Goal: Information Seeking & Learning: Find specific fact

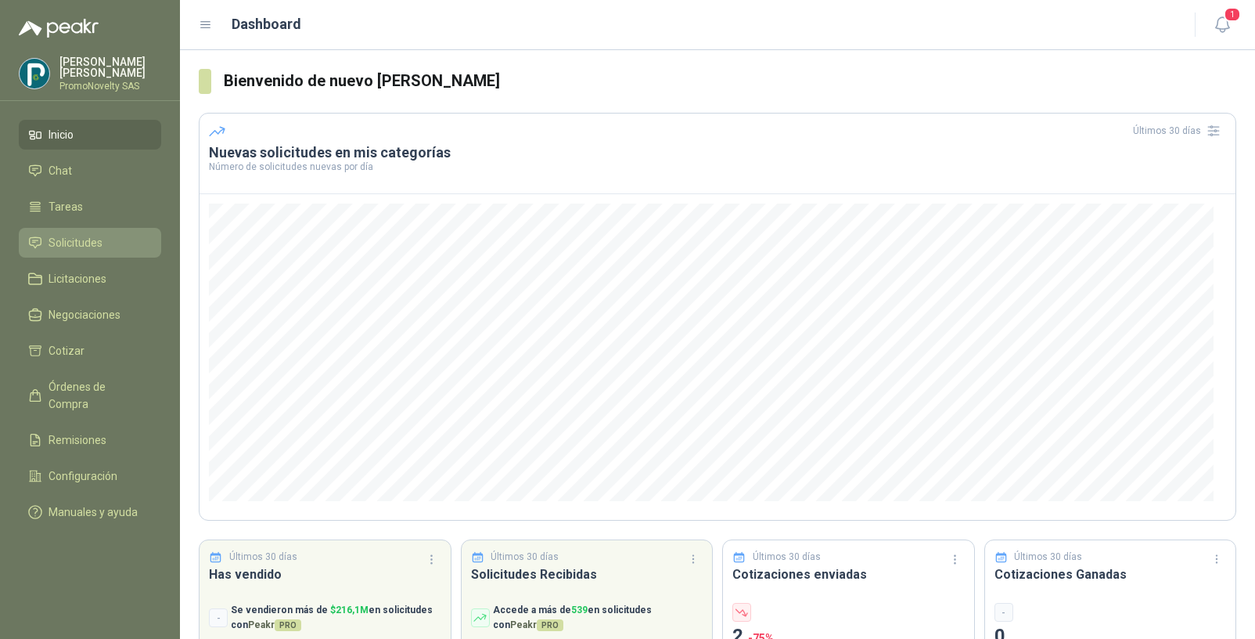
click at [63, 253] on link "Solicitudes" at bounding box center [90, 243] width 142 height 30
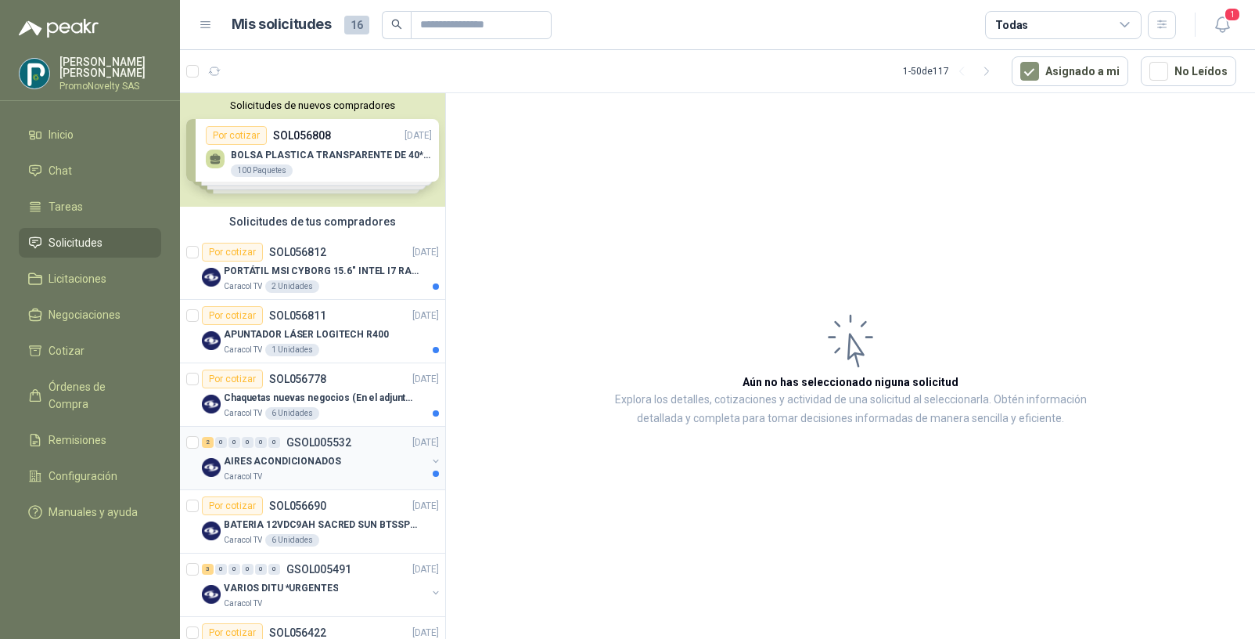
click at [353, 452] on div "AIRES ACONDICIONADOS" at bounding box center [325, 461] width 203 height 19
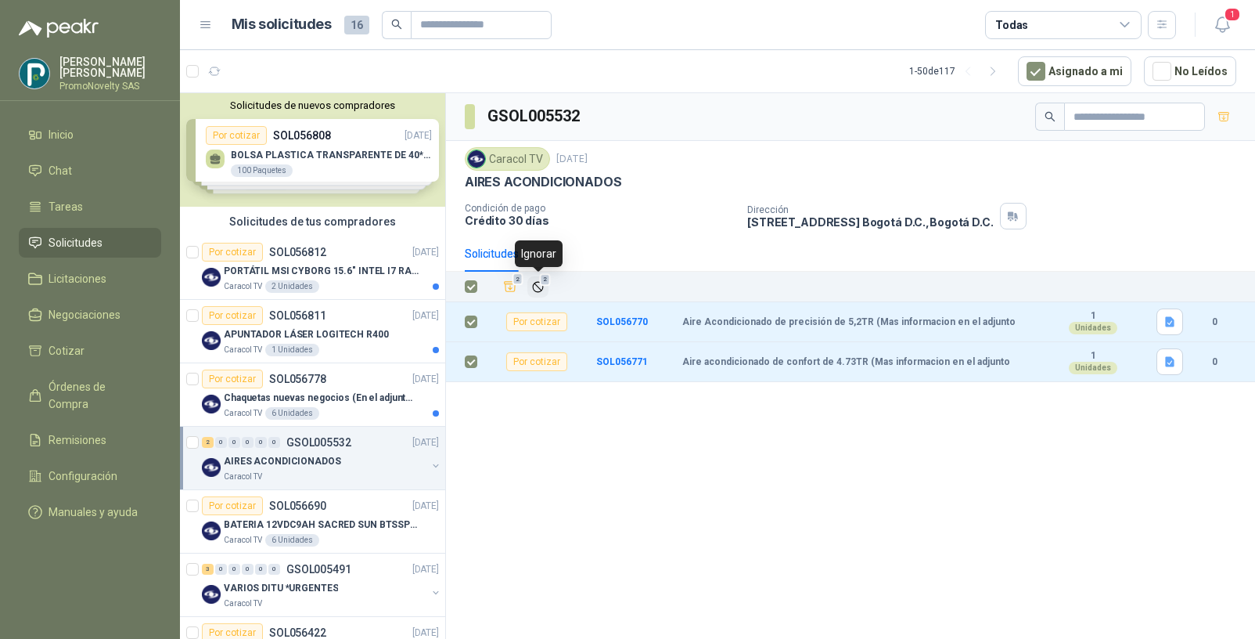
click at [538, 282] on icon "Ignorar" at bounding box center [537, 286] width 9 height 9
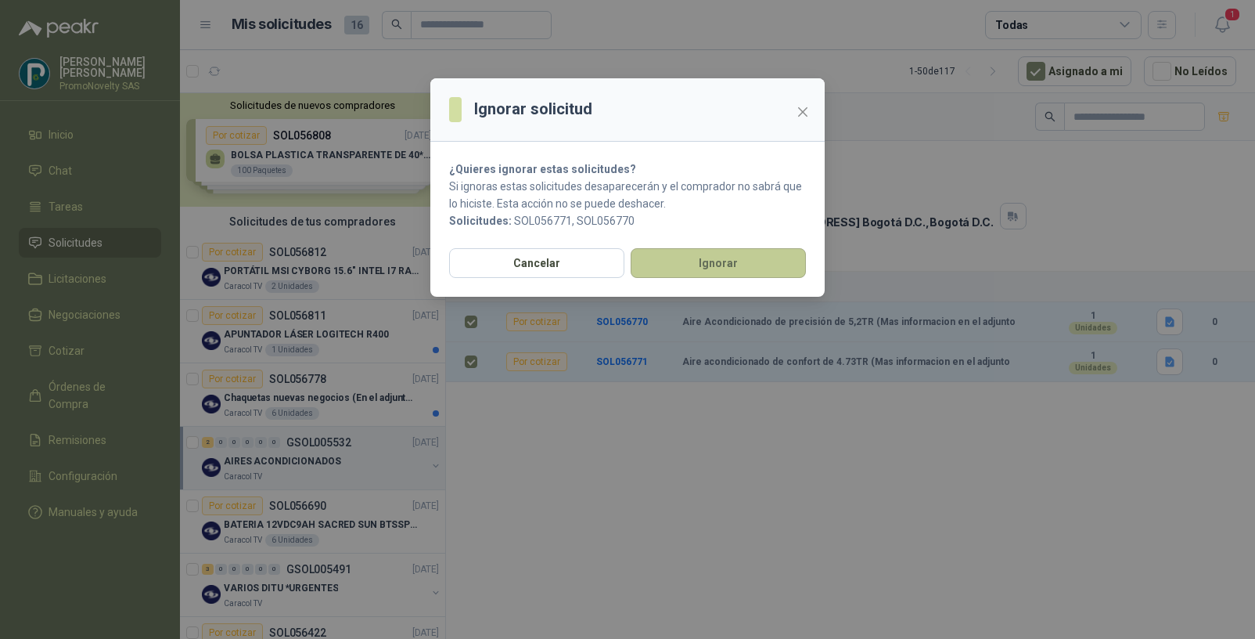
click at [706, 262] on button "Ignorar" at bounding box center [718, 263] width 175 height 30
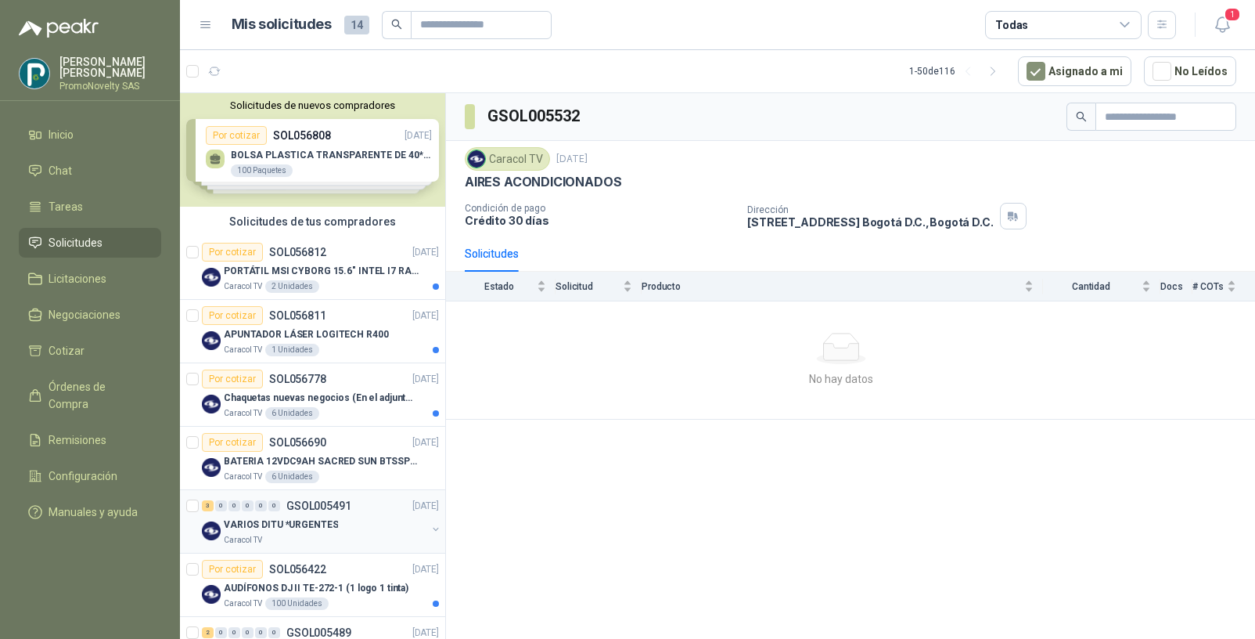
click at [277, 535] on div "Caracol TV" at bounding box center [325, 540] width 203 height 13
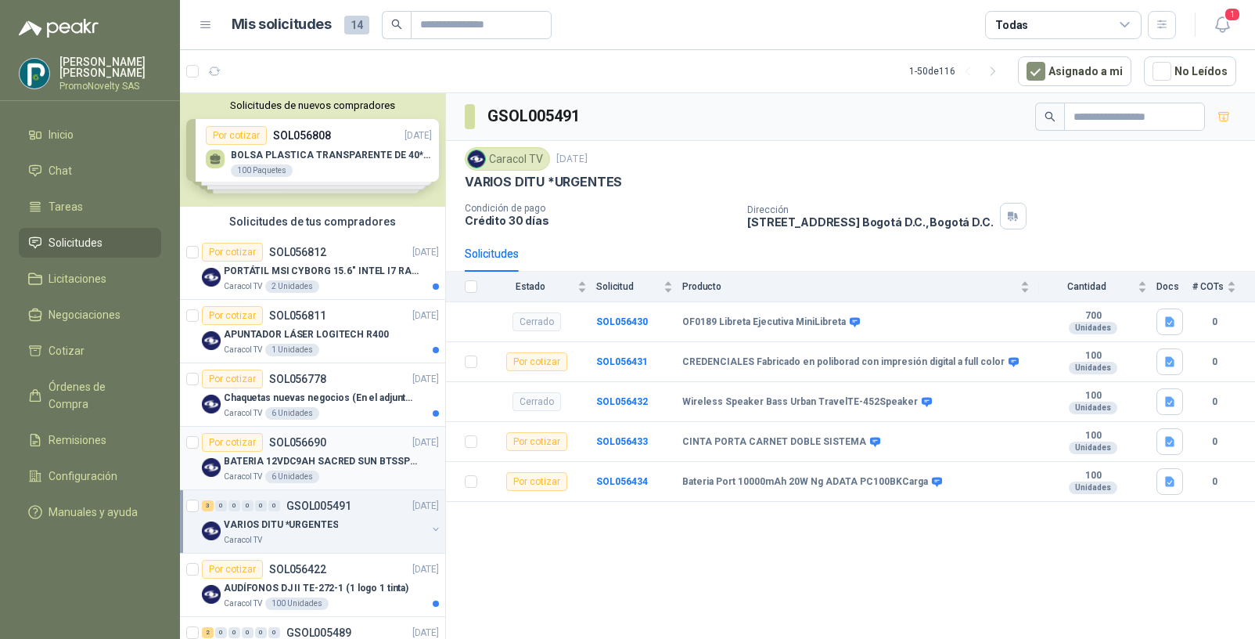
click at [369, 473] on div "Caracol TV 6 Unidades" at bounding box center [331, 476] width 215 height 13
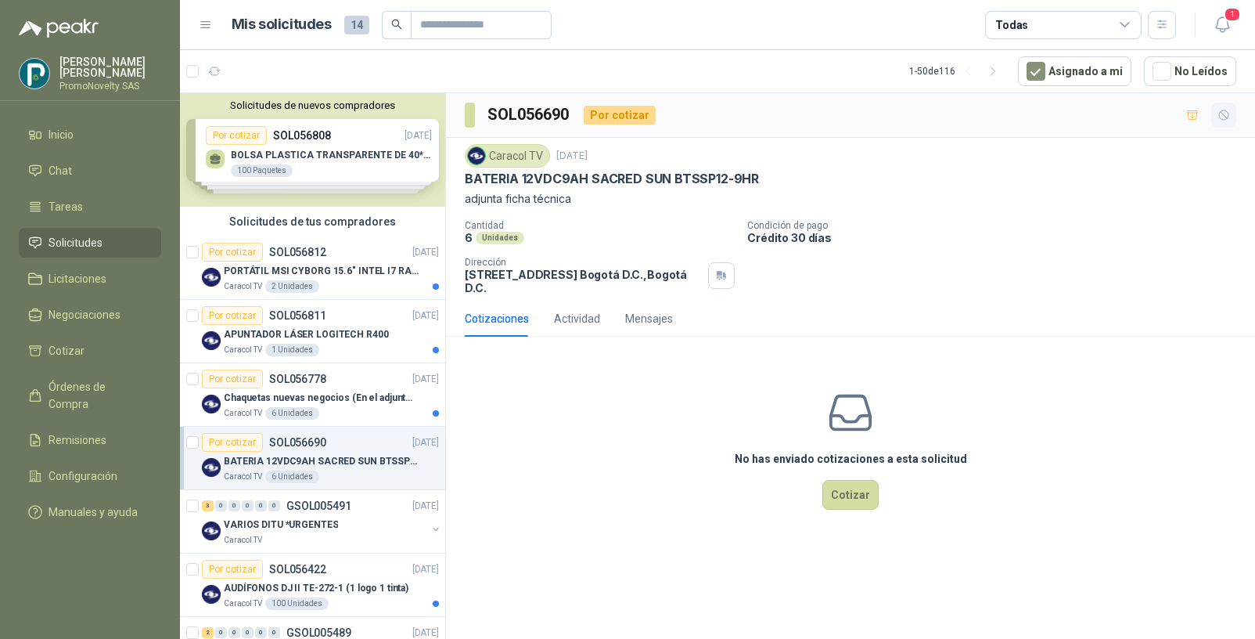
click at [1224, 115] on icon "button" at bounding box center [1223, 114] width 9 height 9
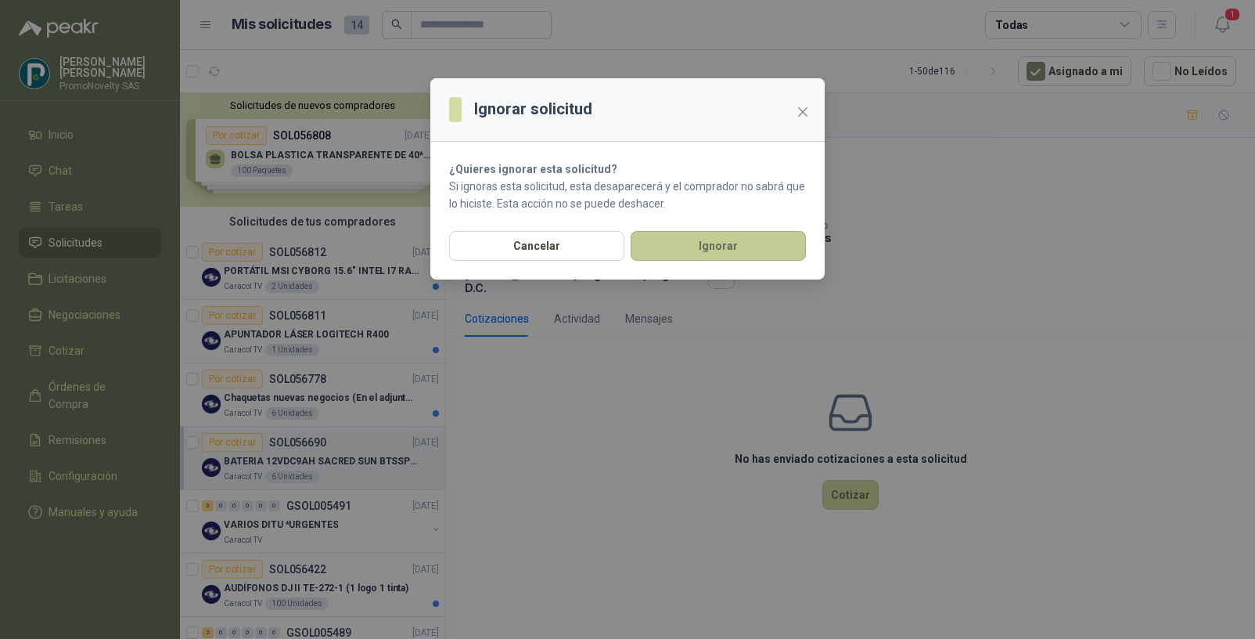
click at [774, 240] on button "Ignorar" at bounding box center [718, 246] width 175 height 30
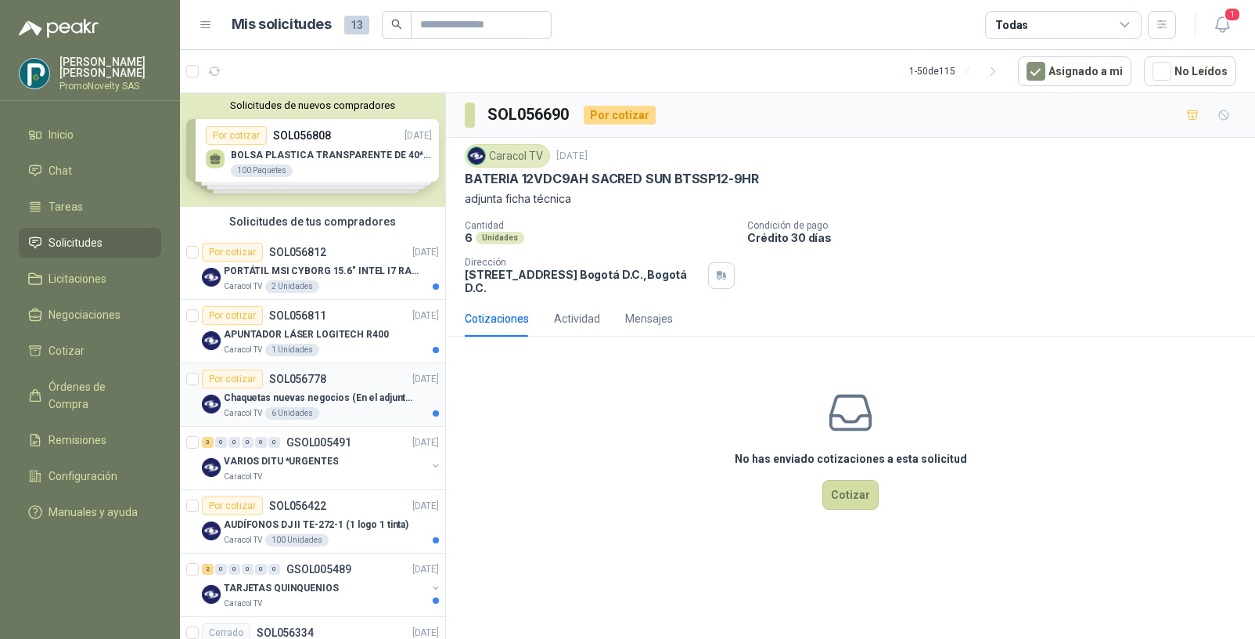
click at [290, 388] on div "Chaquetas nuevas negocios (En el adjunto mas informacion)" at bounding box center [331, 397] width 215 height 19
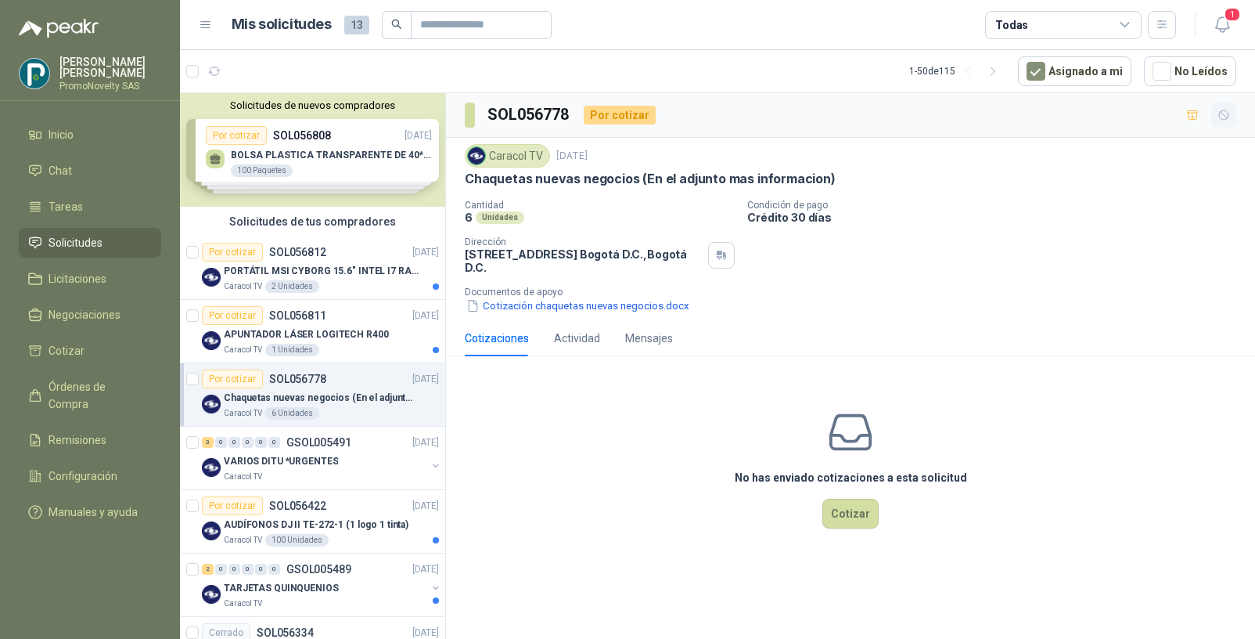
click at [1223, 110] on icon "button" at bounding box center [1223, 114] width 9 height 9
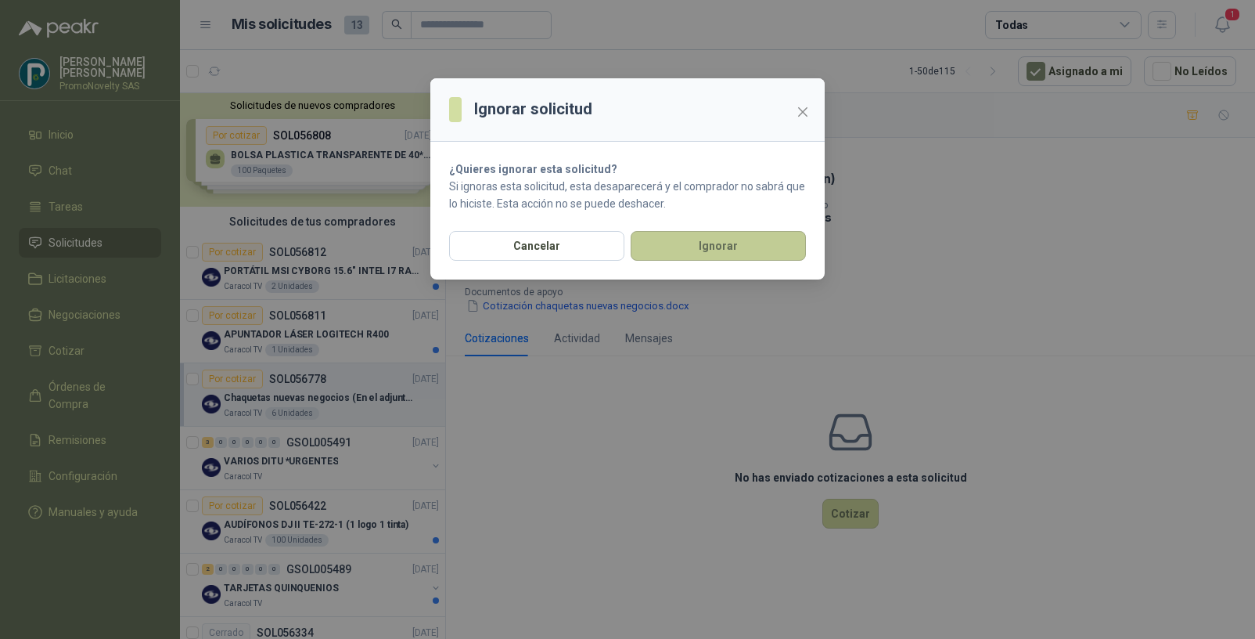
click at [696, 243] on button "Ignorar" at bounding box center [718, 246] width 175 height 30
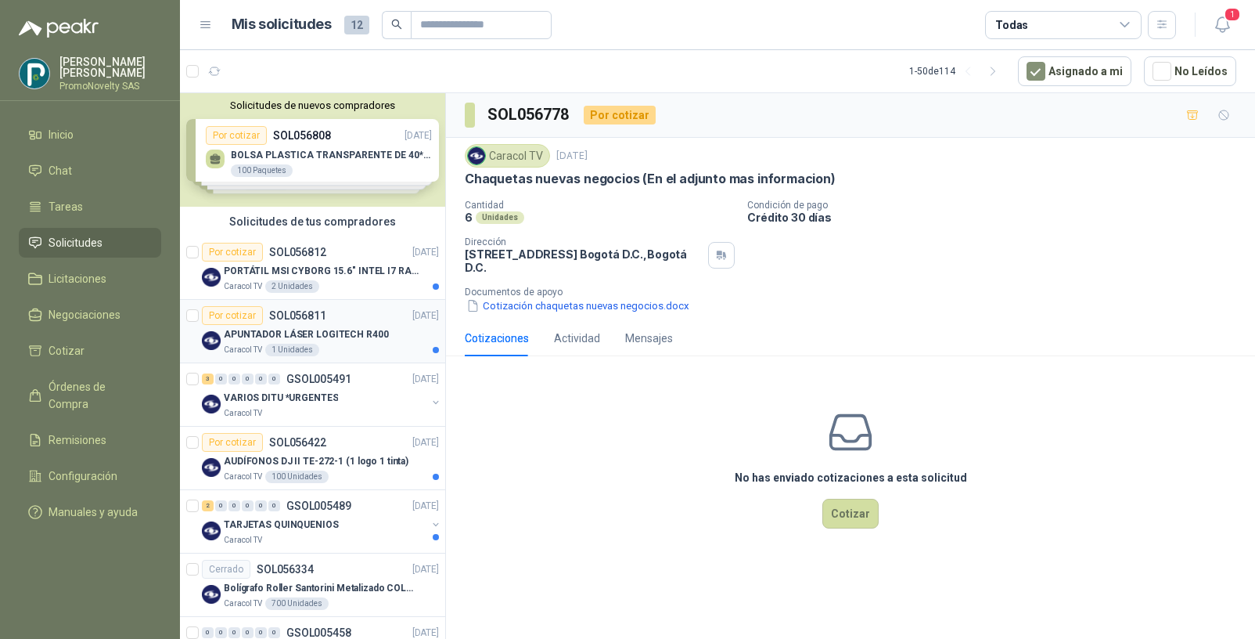
click at [293, 335] on p "APUNTADOR LÁSER LOGITECH R400" at bounding box center [306, 334] width 165 height 15
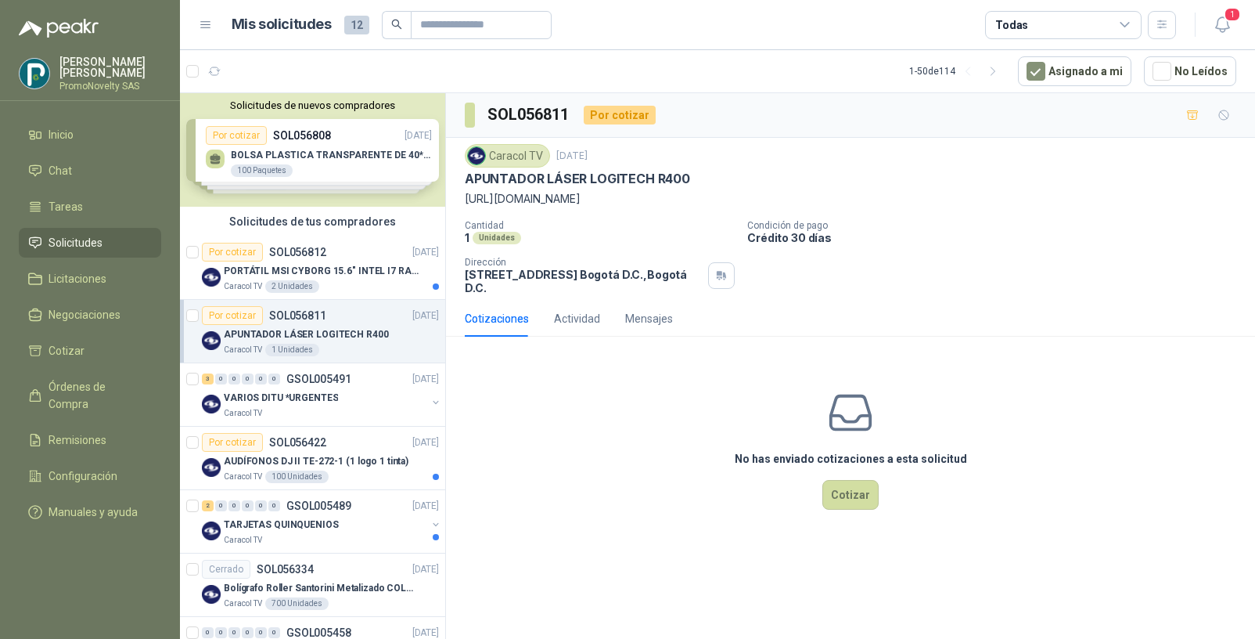
click at [692, 200] on p "https://www.apcomputadores.com/producto/apuntador-laser-logitech-r400-inalambri…" at bounding box center [851, 198] width 772 height 17
drag, startPoint x: 884, startPoint y: 218, endPoint x: 460, endPoint y: 200, distance: 423.8
click at [460, 200] on div "Caracol TV 19 sept, 2025 APUNTADOR LÁSER LOGITECH R400 https://www.apcomputador…" at bounding box center [850, 219] width 809 height 163
copy p "https://www.apcomputadores.com/producto/apuntador-laser-logitech-r400-inalambri…"
